Goal: Task Accomplishment & Management: Use online tool/utility

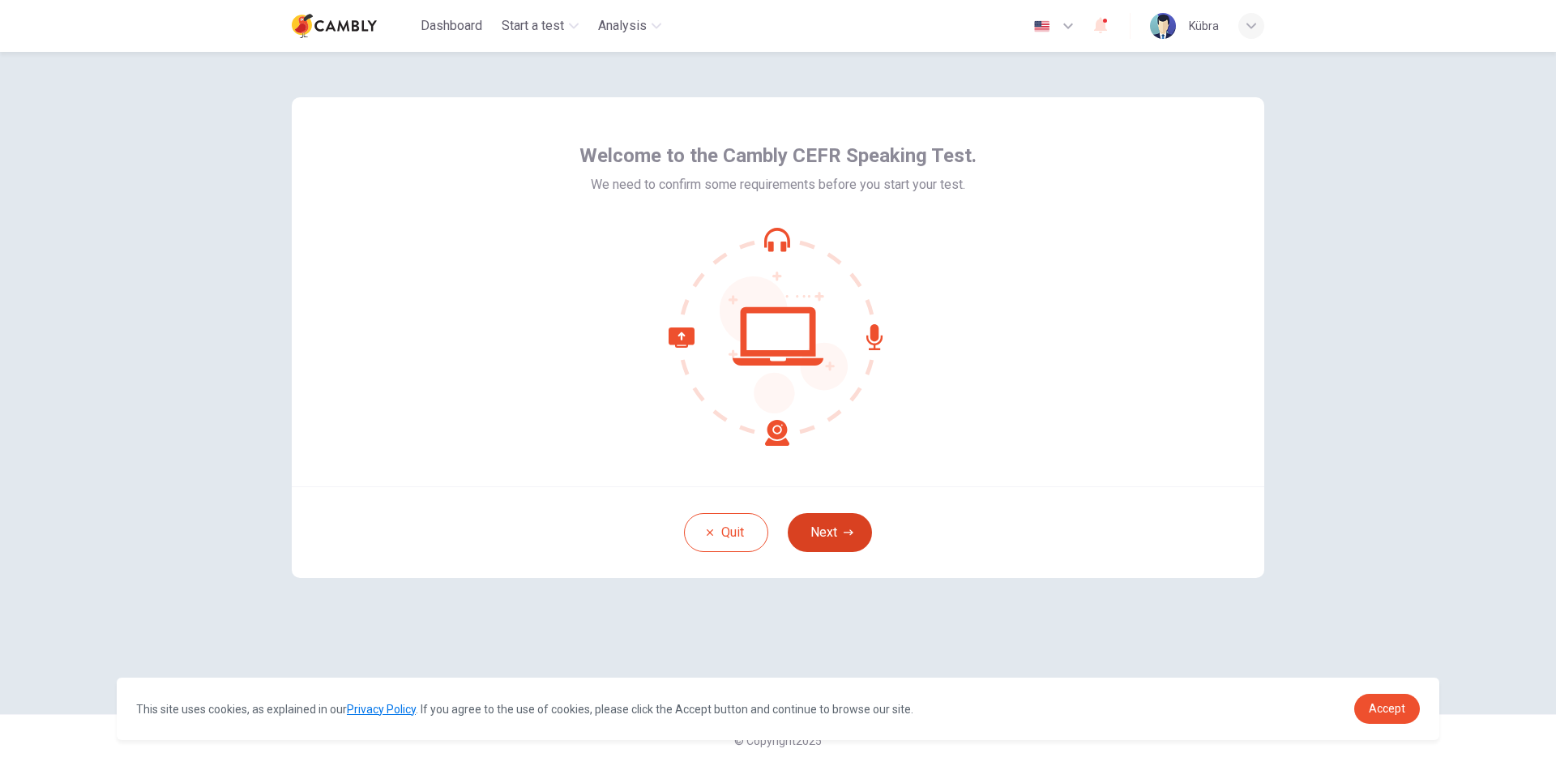
click at [846, 532] on icon "button" at bounding box center [849, 533] width 10 height 10
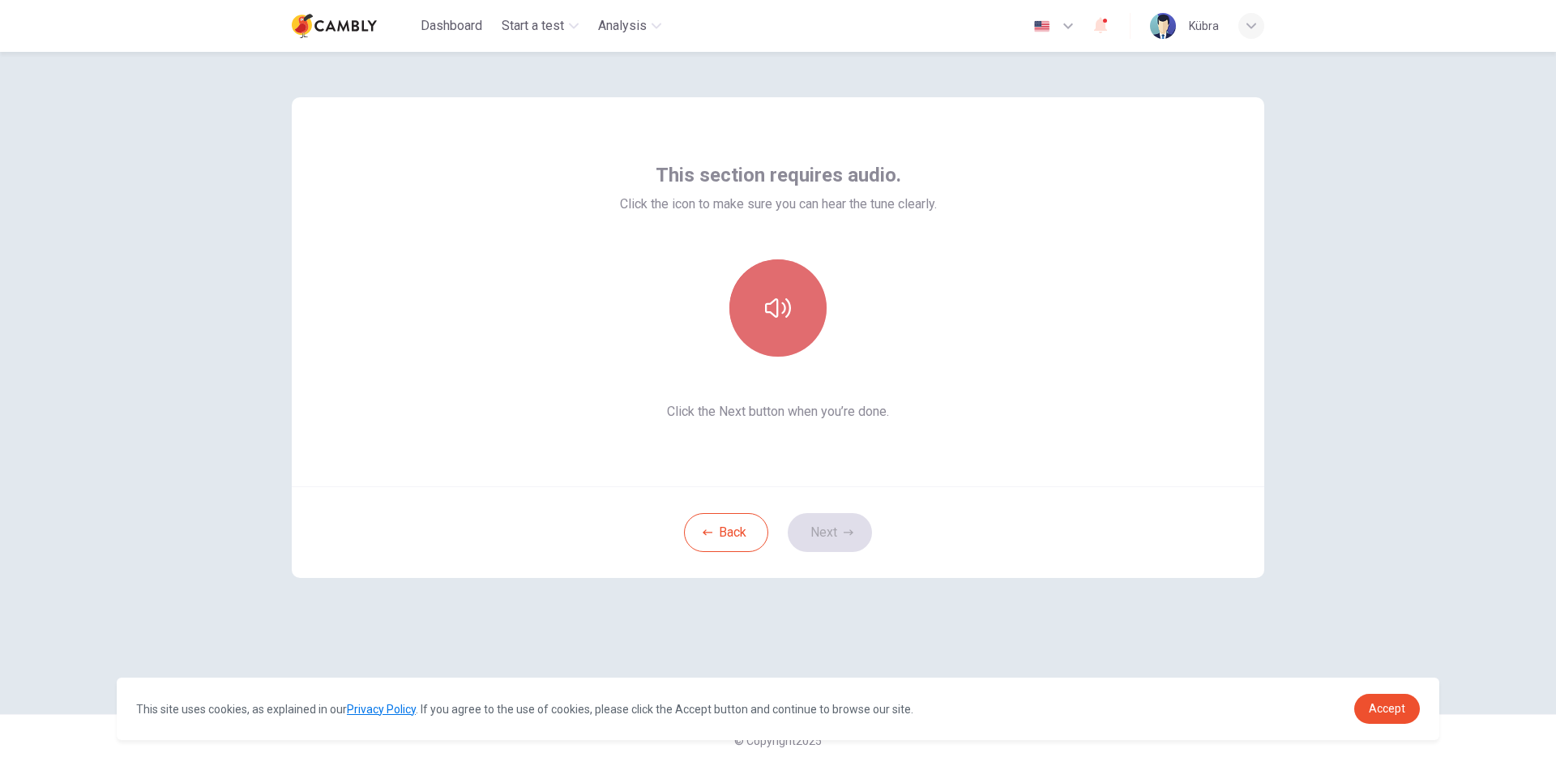
click at [794, 305] on button "button" at bounding box center [778, 307] width 97 height 97
click at [837, 549] on button "Next" at bounding box center [830, 532] width 84 height 39
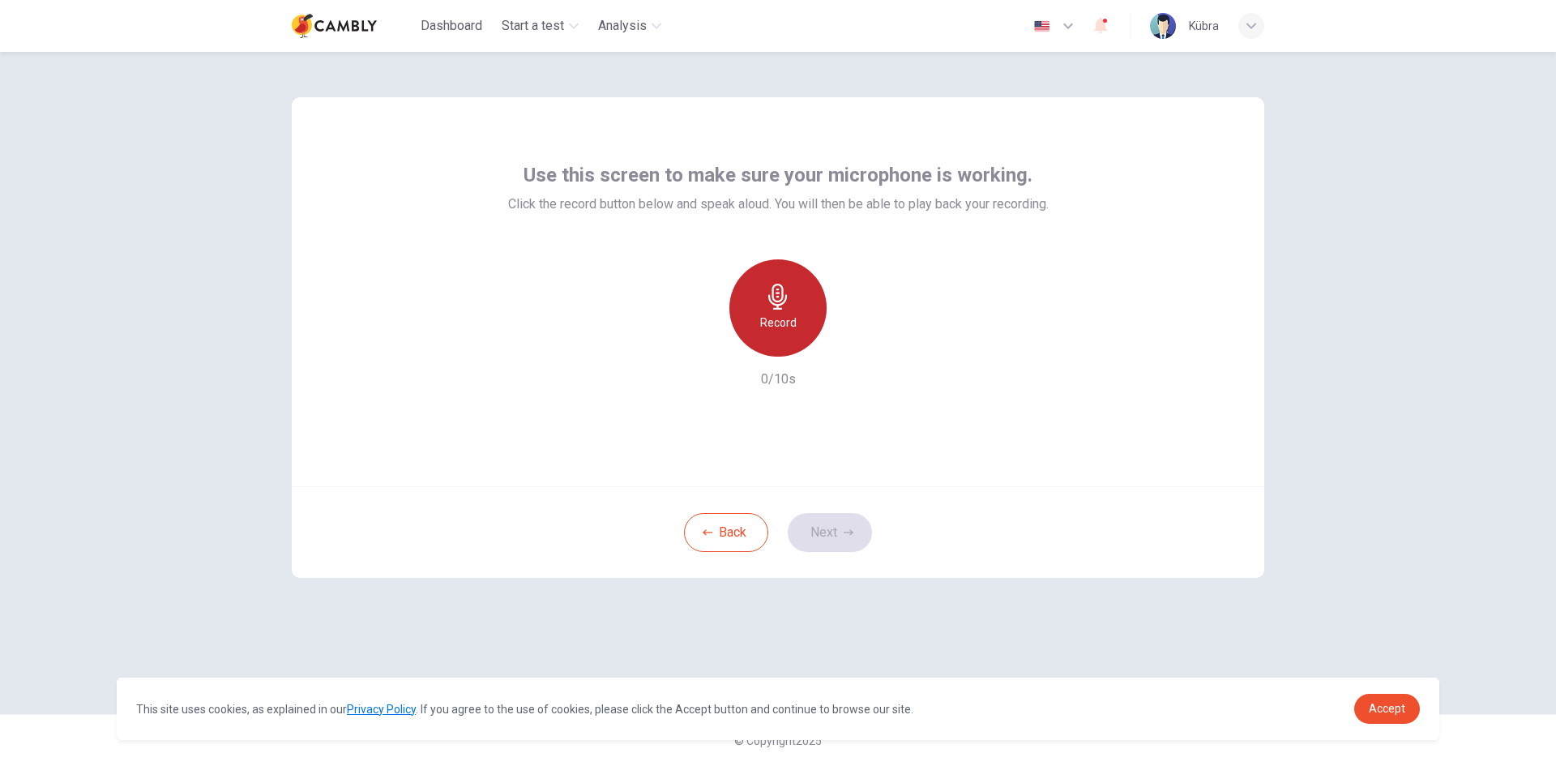
click at [788, 326] on h6 "Record" at bounding box center [778, 322] width 36 height 19
click at [788, 326] on h6 "Stop" at bounding box center [778, 322] width 24 height 19
click at [855, 340] on icon "button" at bounding box center [853, 344] width 16 height 16
click at [848, 538] on button "Next" at bounding box center [830, 532] width 84 height 39
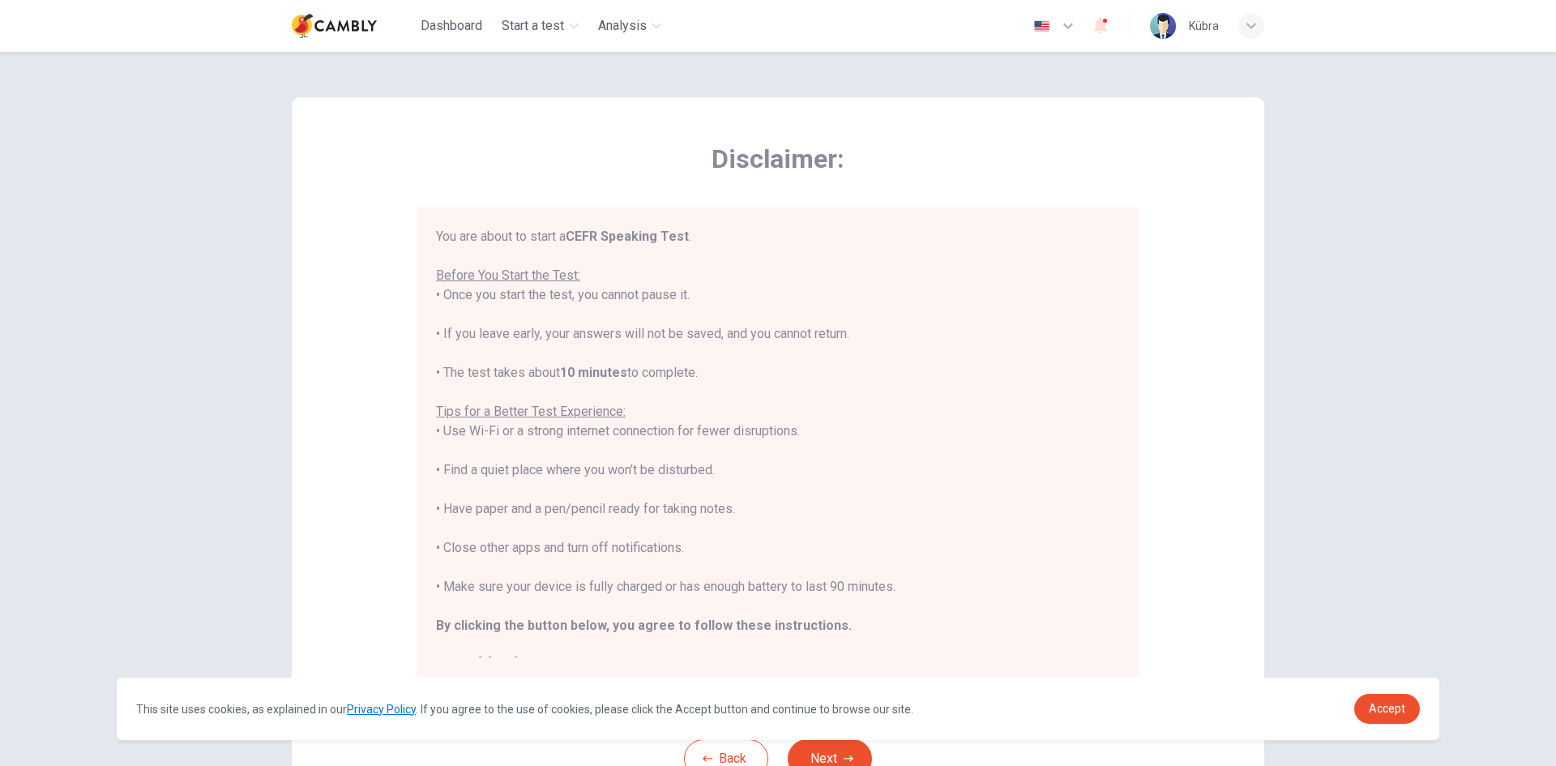
scroll to position [19, 0]
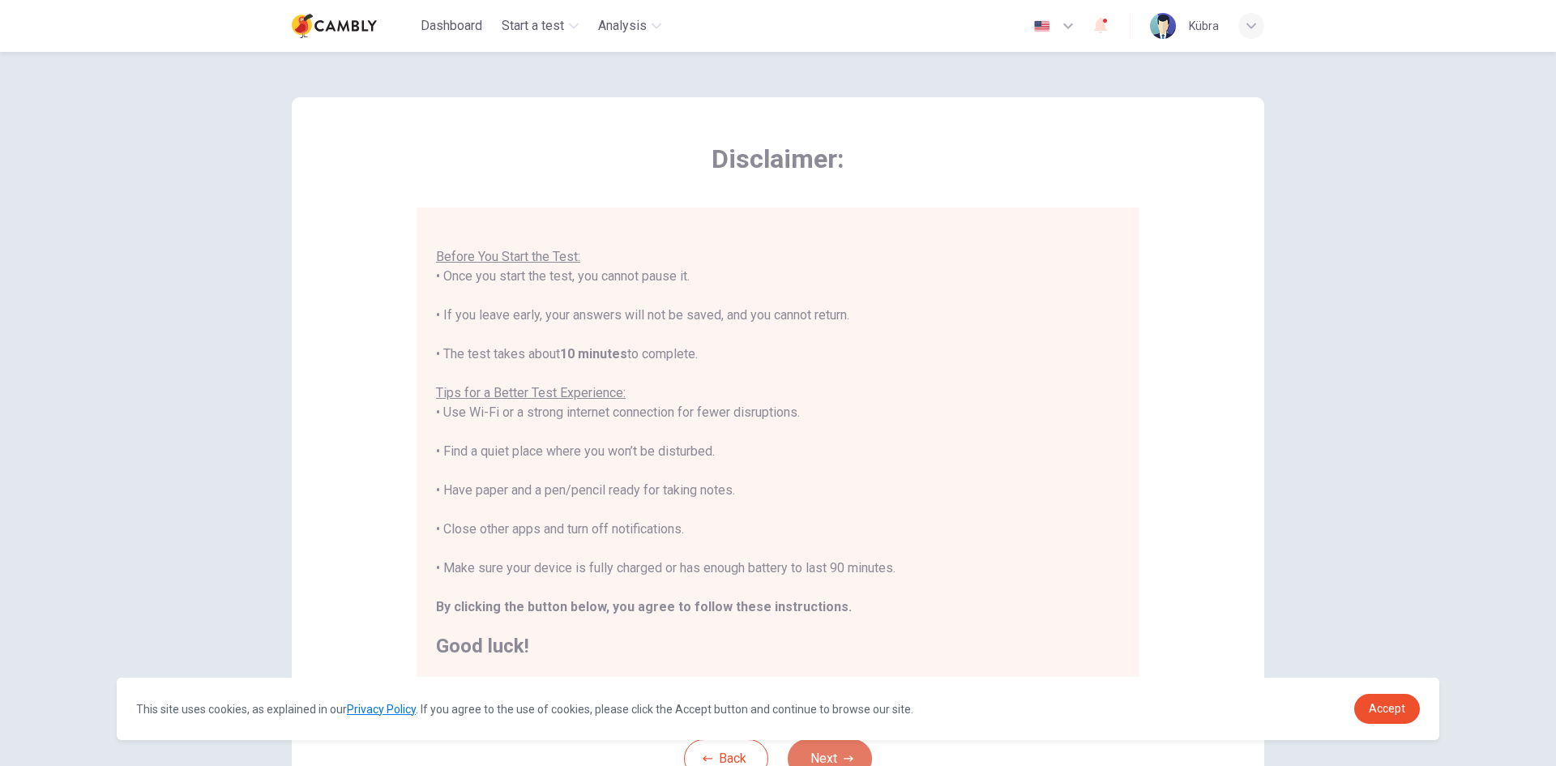
click at [825, 750] on button "Next" at bounding box center [830, 758] width 84 height 39
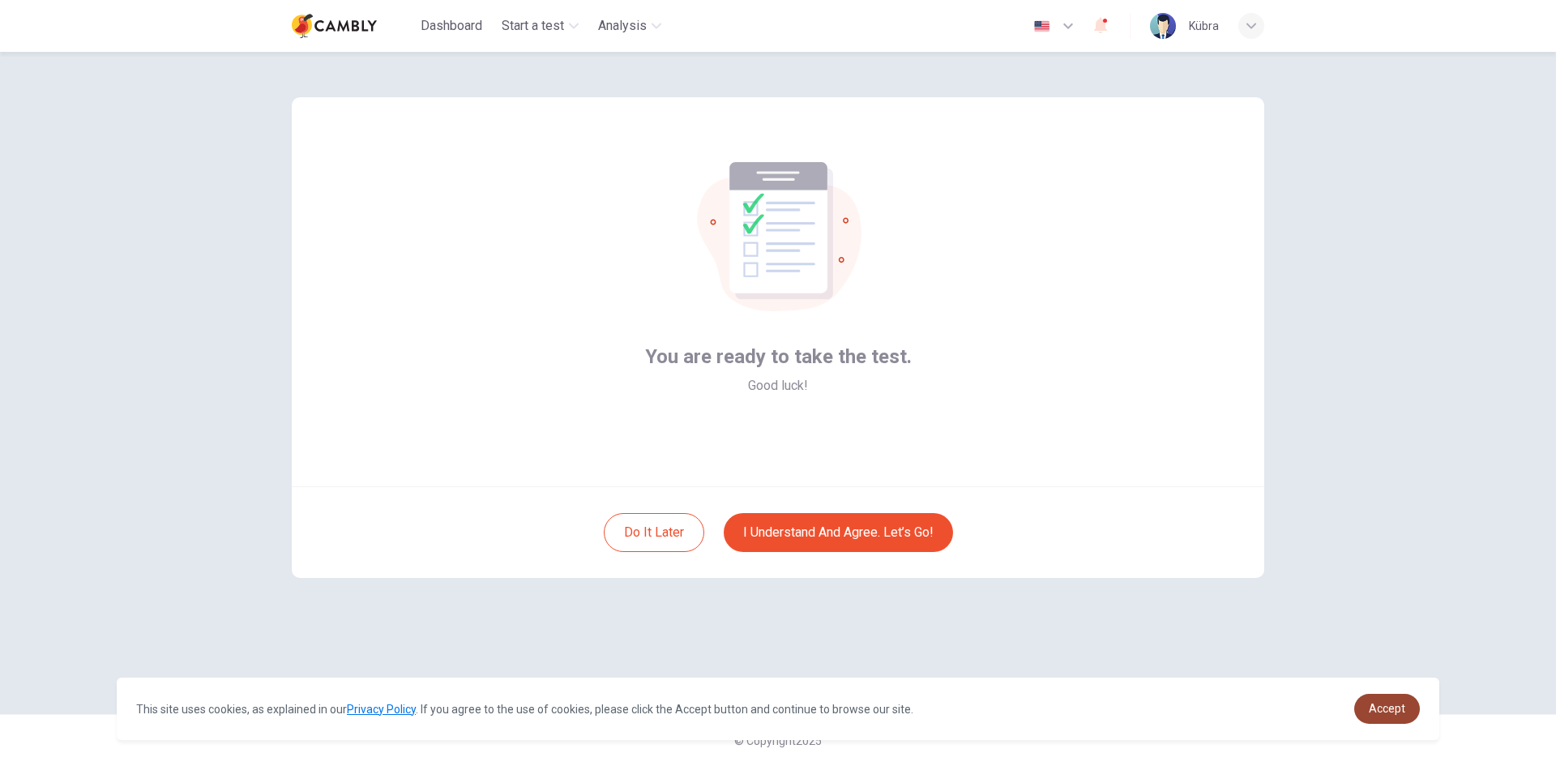
click at [1398, 705] on span "Accept" at bounding box center [1387, 708] width 36 height 13
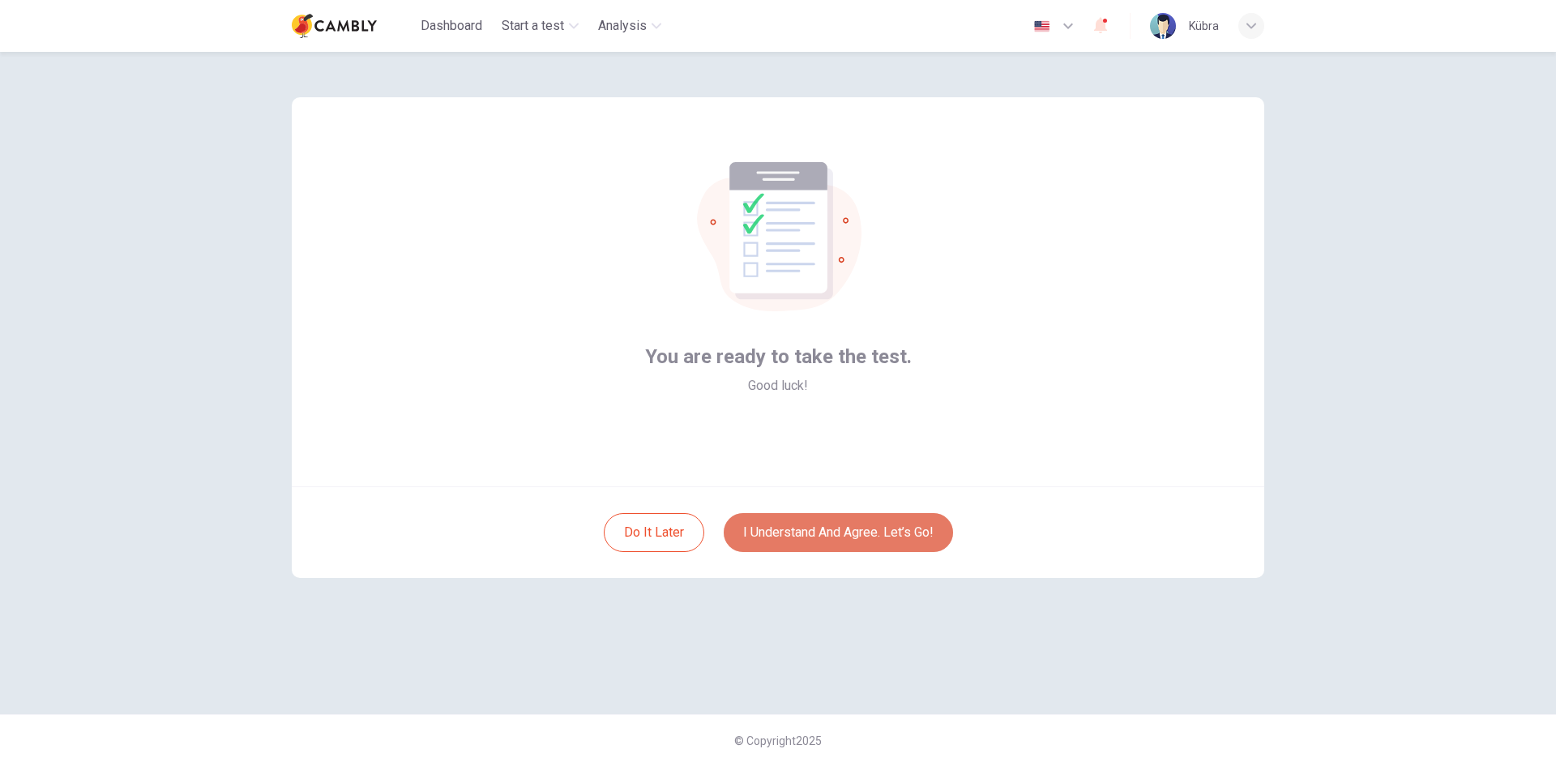
click at [856, 531] on button "I understand and agree. Let’s go!" at bounding box center [838, 532] width 229 height 39
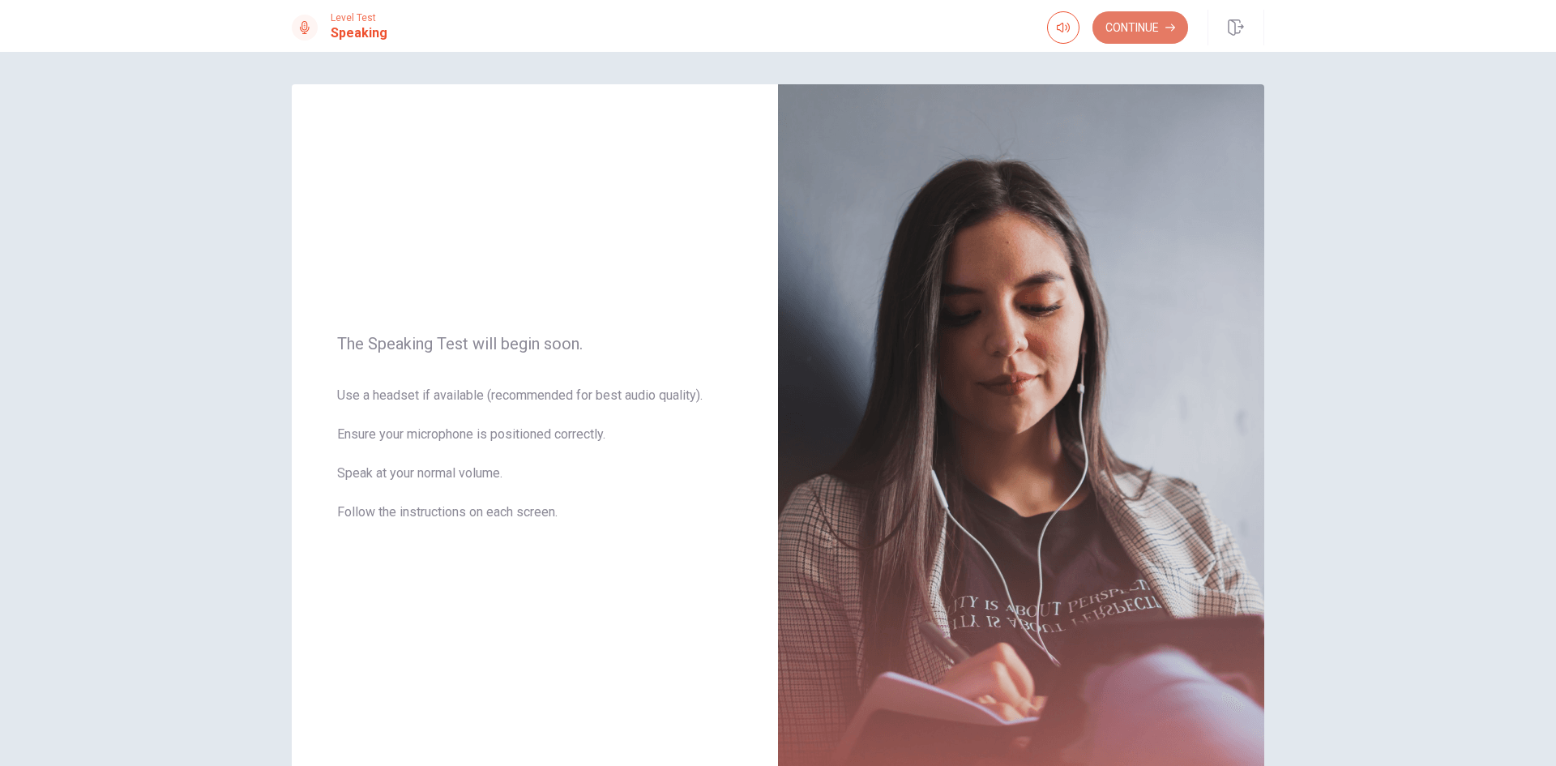
click at [1134, 15] on button "Continue" at bounding box center [1141, 27] width 96 height 32
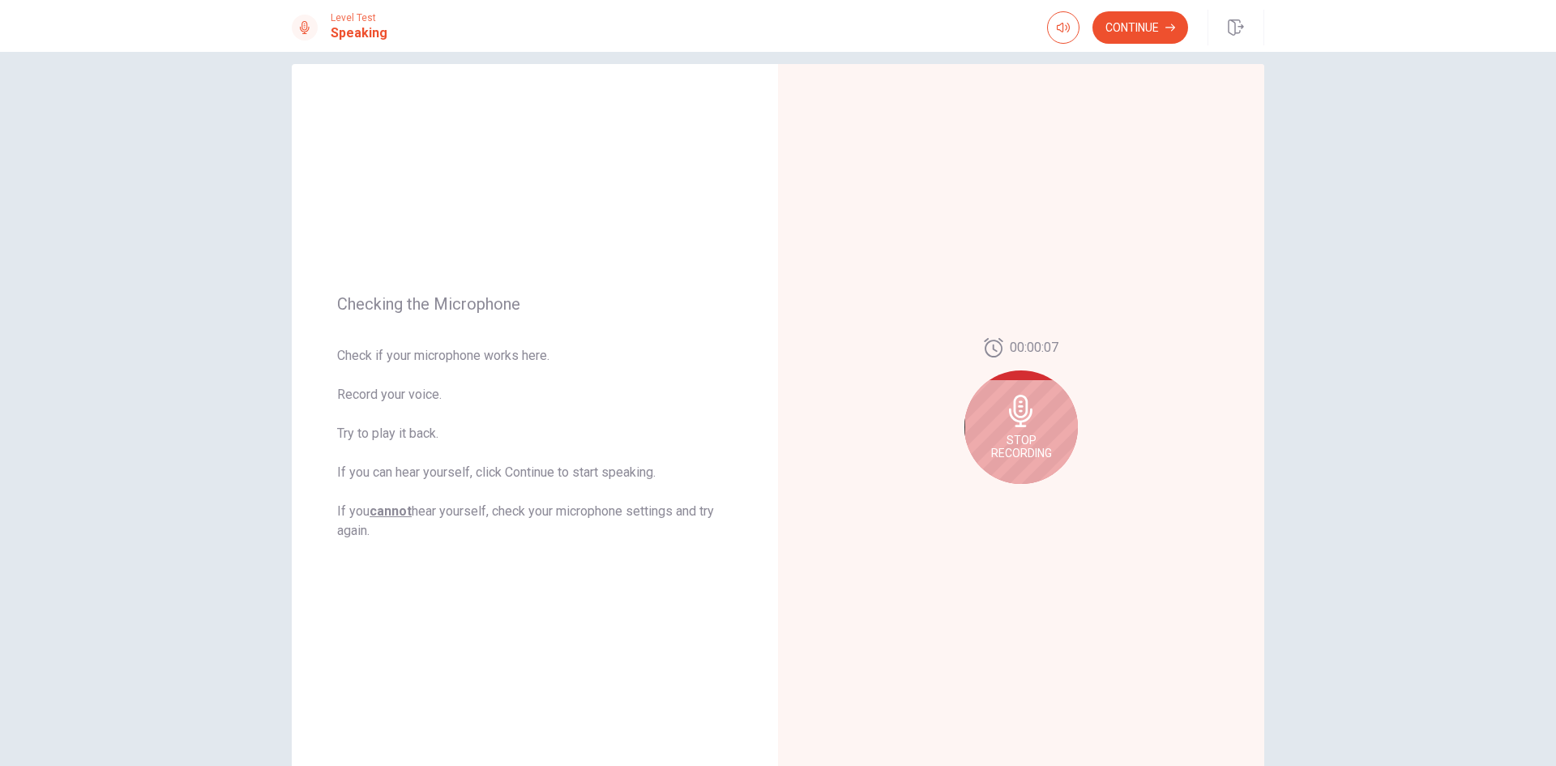
scroll to position [21, 0]
click at [1033, 501] on button "Play Audio" at bounding box center [1039, 496] width 23 height 23
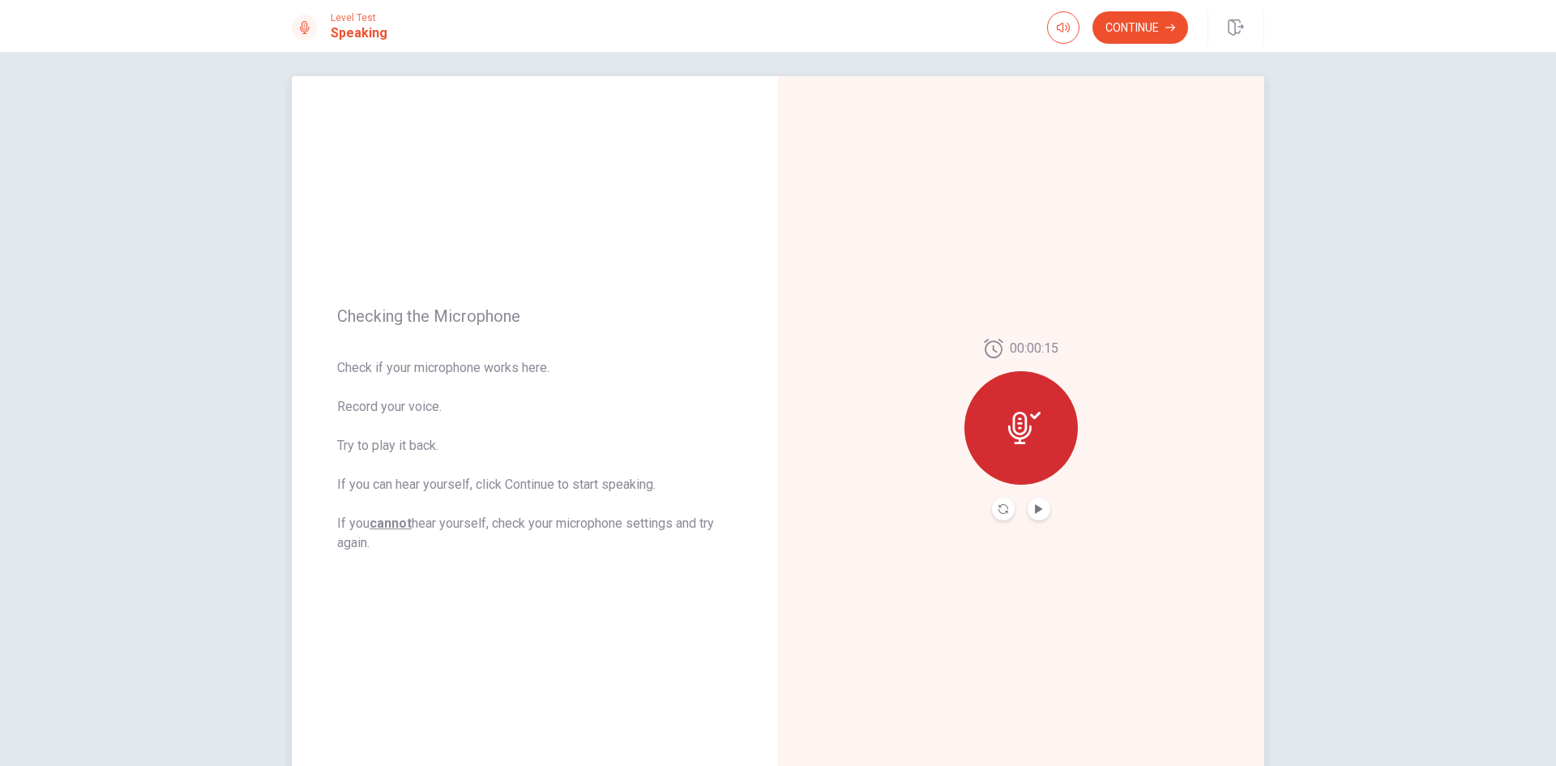
scroll to position [7, 0]
click at [1001, 516] on button "Record Again" at bounding box center [1003, 510] width 23 height 23
click at [1021, 419] on icon at bounding box center [1021, 424] width 24 height 32
click at [1003, 507] on icon "Record Again" at bounding box center [1004, 510] width 10 height 10
click at [1048, 424] on div "Stop Recording" at bounding box center [1021, 439] width 113 height 113
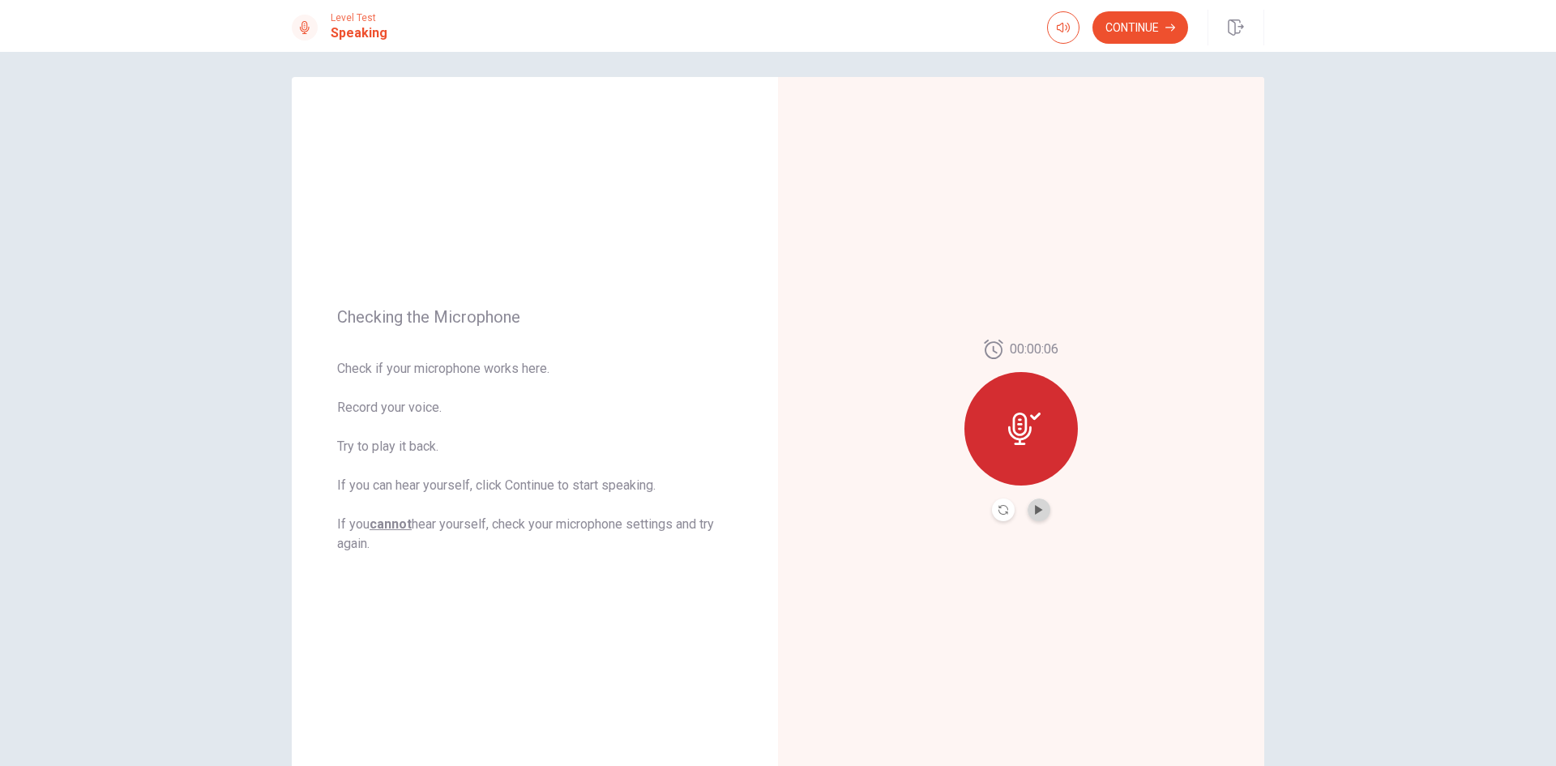
click at [1042, 513] on button "Play Audio" at bounding box center [1039, 510] width 23 height 23
click at [1140, 32] on button "Continue" at bounding box center [1141, 27] width 96 height 32
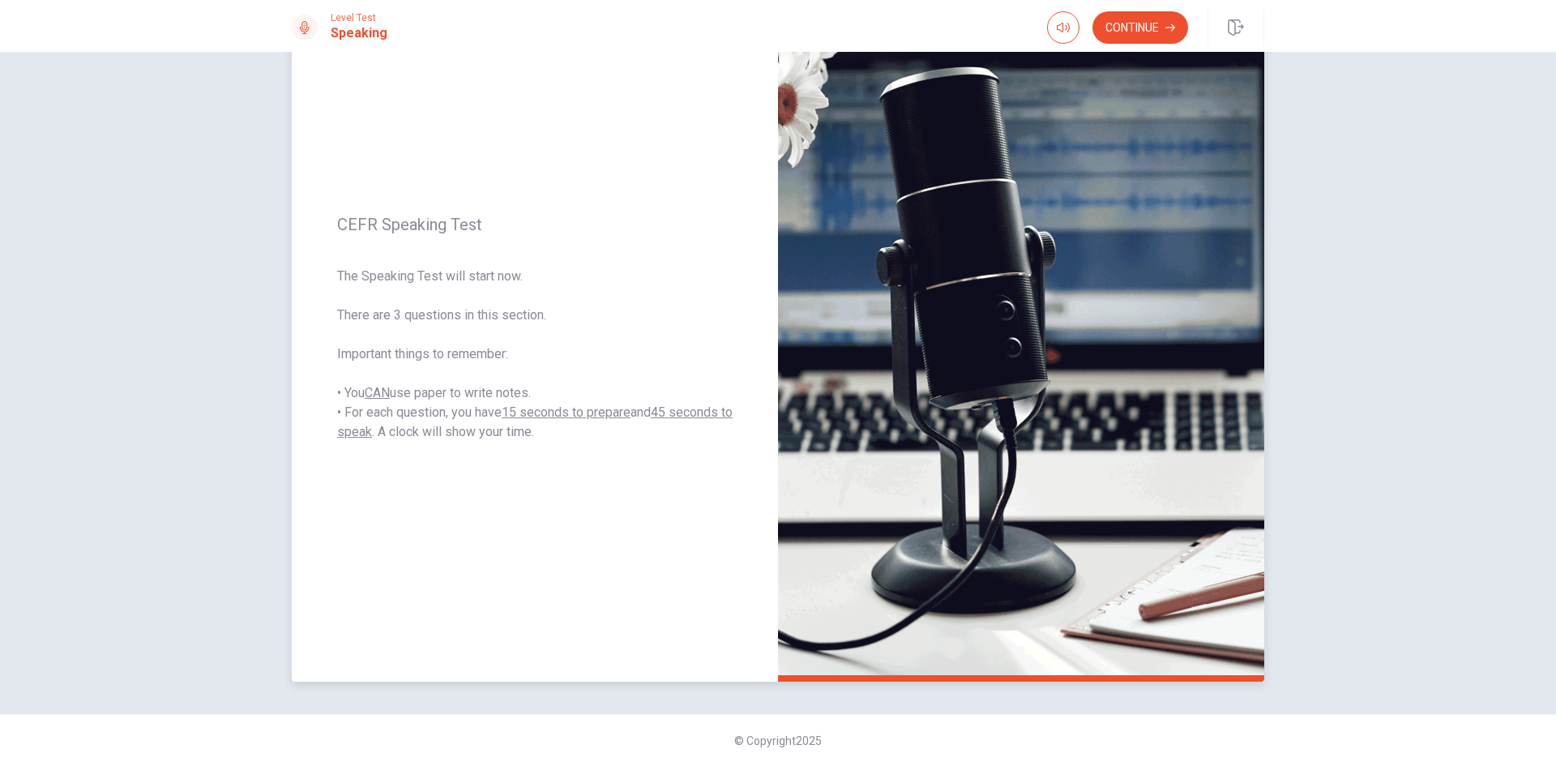
scroll to position [108, 0]
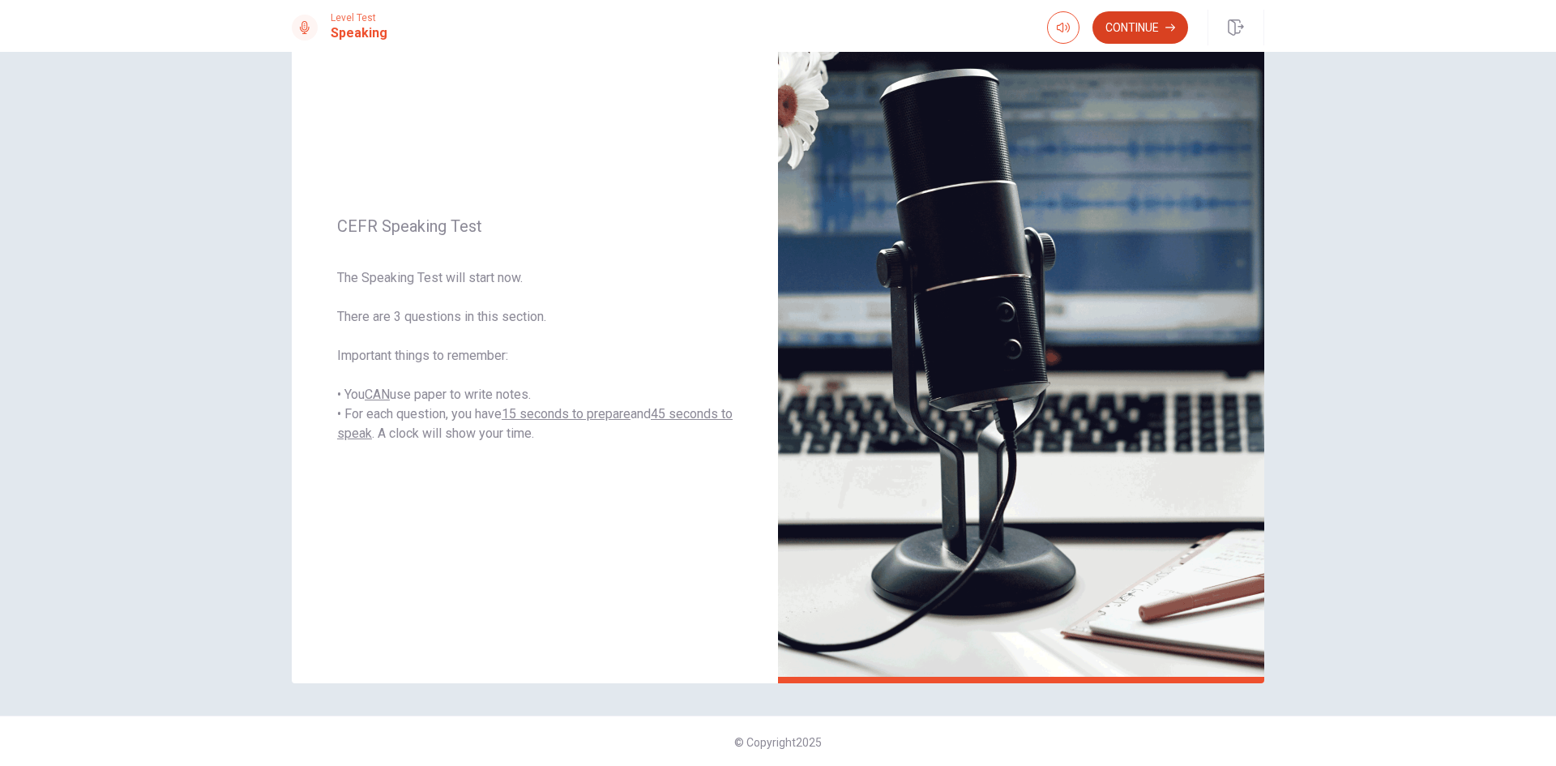
click at [1116, 28] on button "Continue" at bounding box center [1141, 27] width 96 height 32
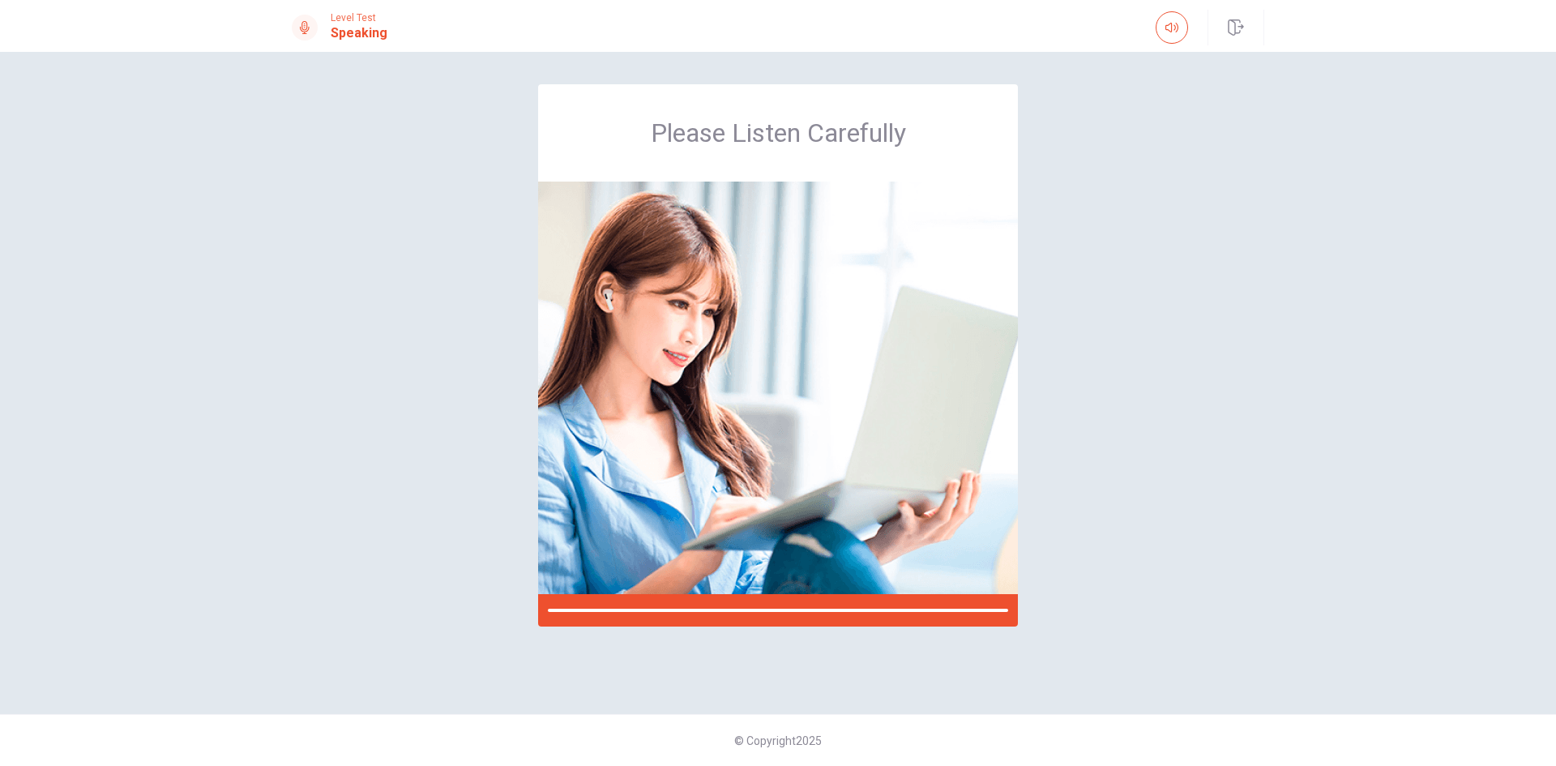
scroll to position [0, 0]
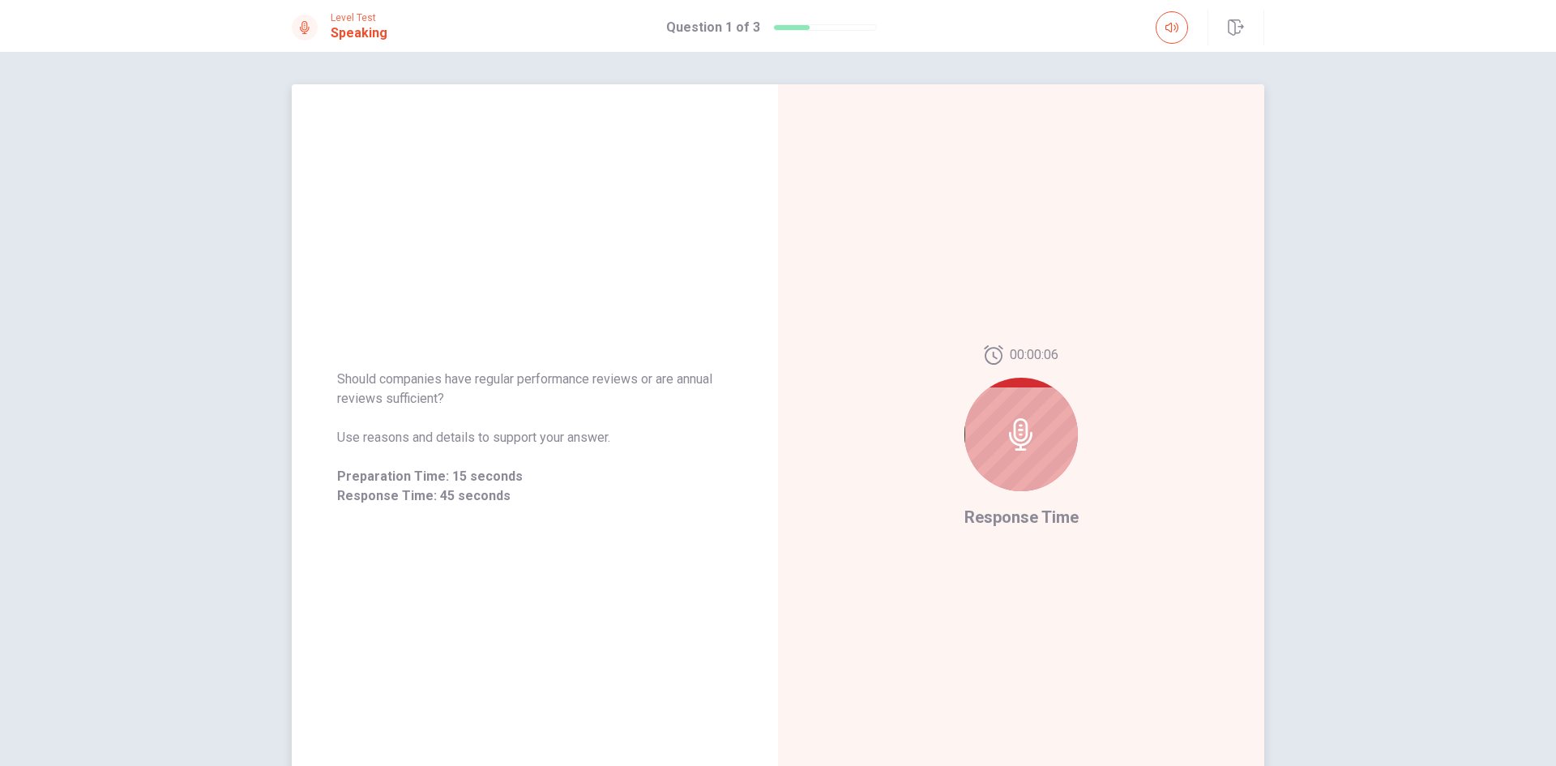
click at [1047, 444] on div at bounding box center [1021, 434] width 113 height 113
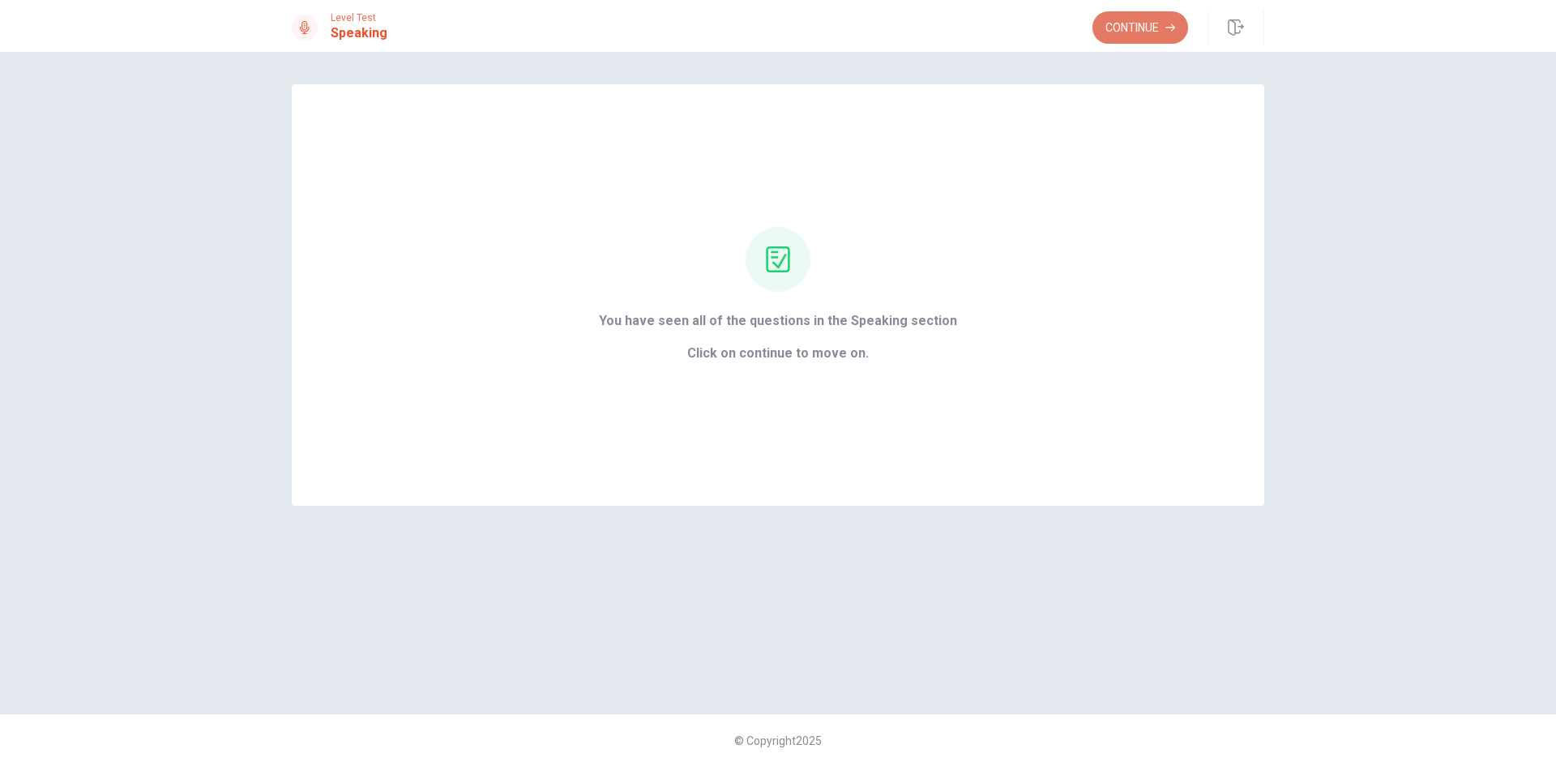
click at [1117, 25] on button "Continue" at bounding box center [1141, 27] width 96 height 32
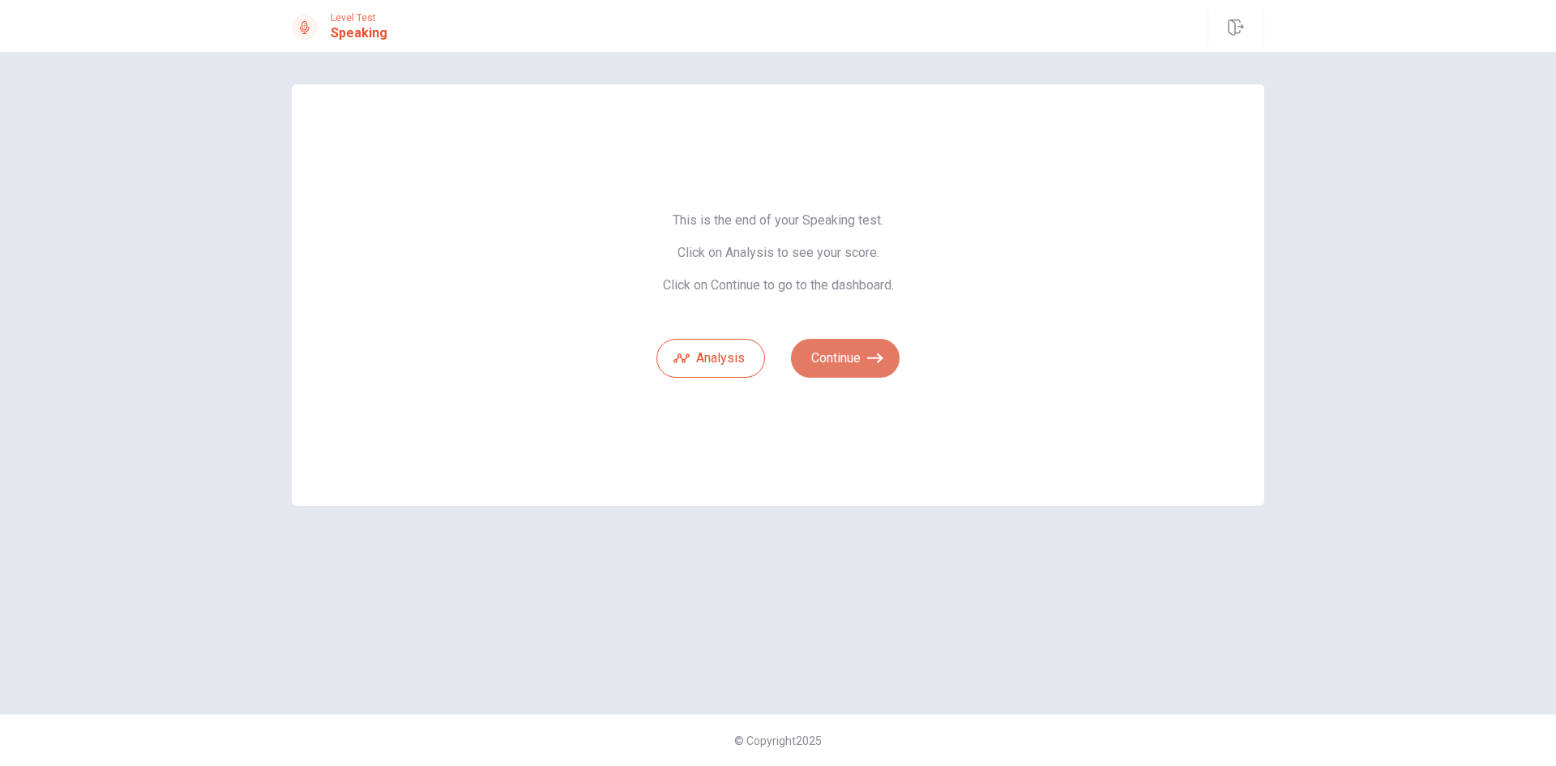
click at [848, 340] on button "Continue" at bounding box center [845, 358] width 109 height 39
